Goal: Task Accomplishment & Management: Complete application form

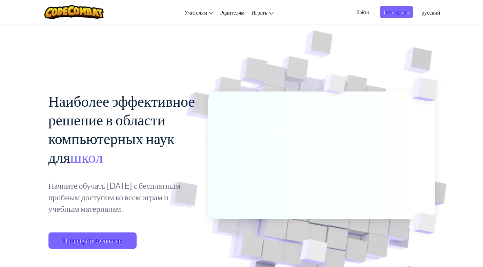
click at [110, 241] on span "Попробуйте бесплатно" at bounding box center [92, 240] width 88 height 16
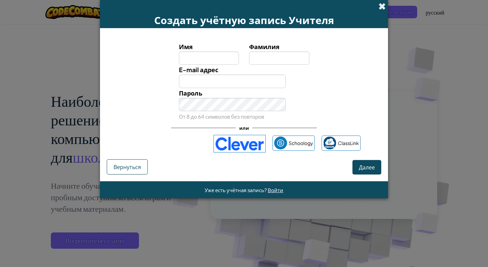
click at [385, 8] on span at bounding box center [381, 6] width 7 height 7
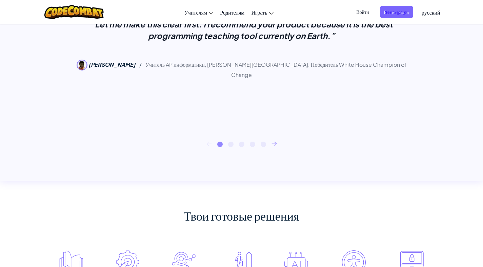
scroll to position [121, 0]
